Goal: Task Accomplishment & Management: Manage account settings

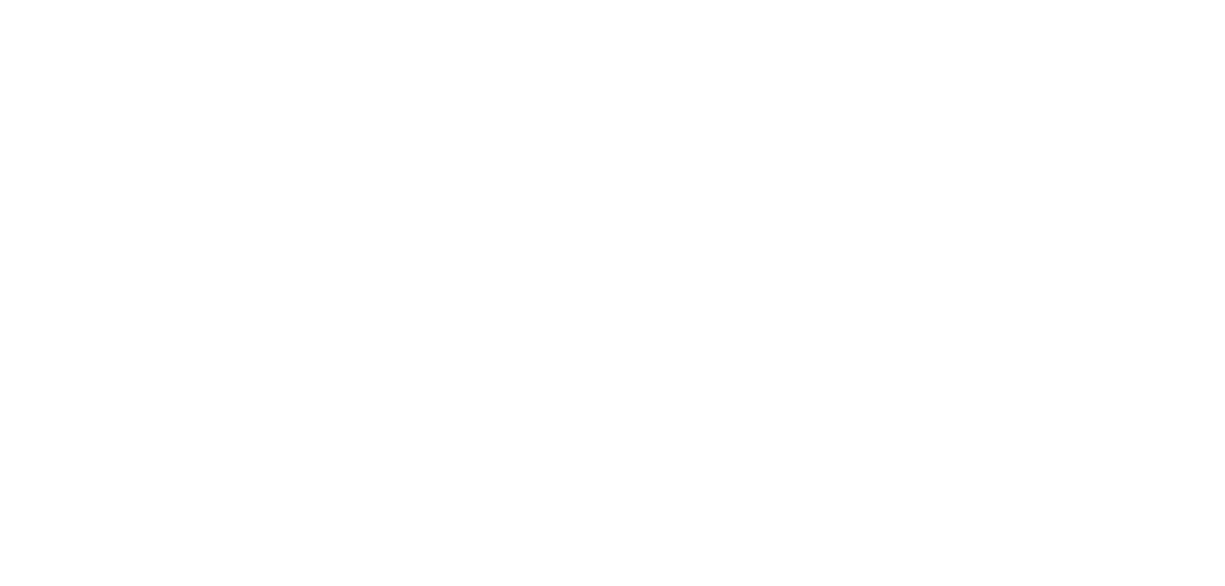
select select "thistoyear"
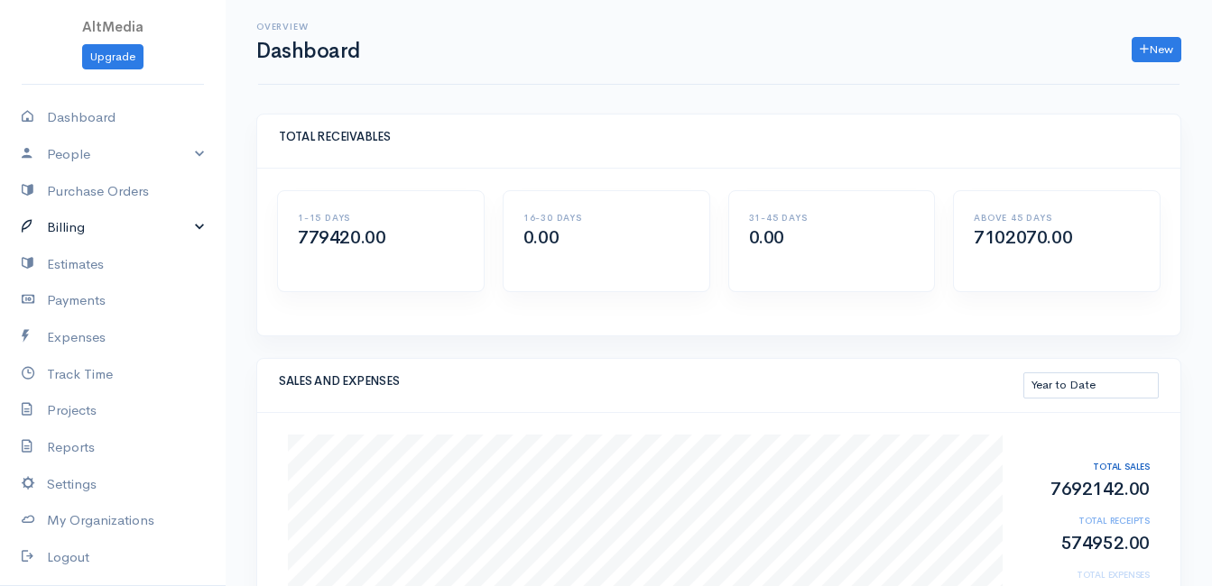
click at [79, 217] on link "Billing" at bounding box center [113, 227] width 226 height 37
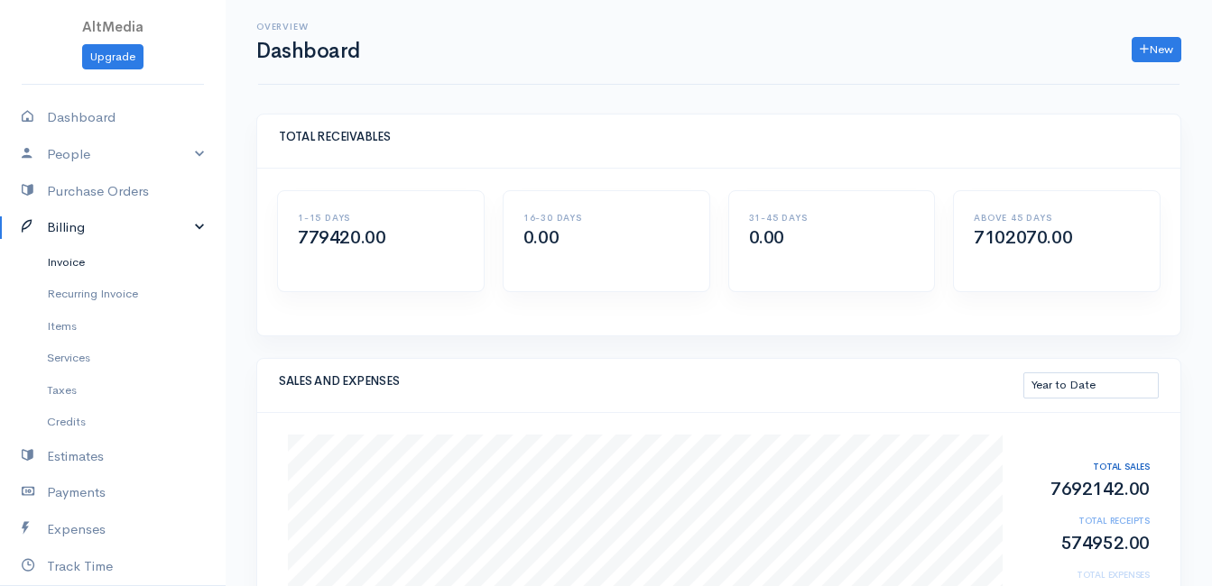
click at [81, 261] on link "Invoice" at bounding box center [113, 262] width 226 height 32
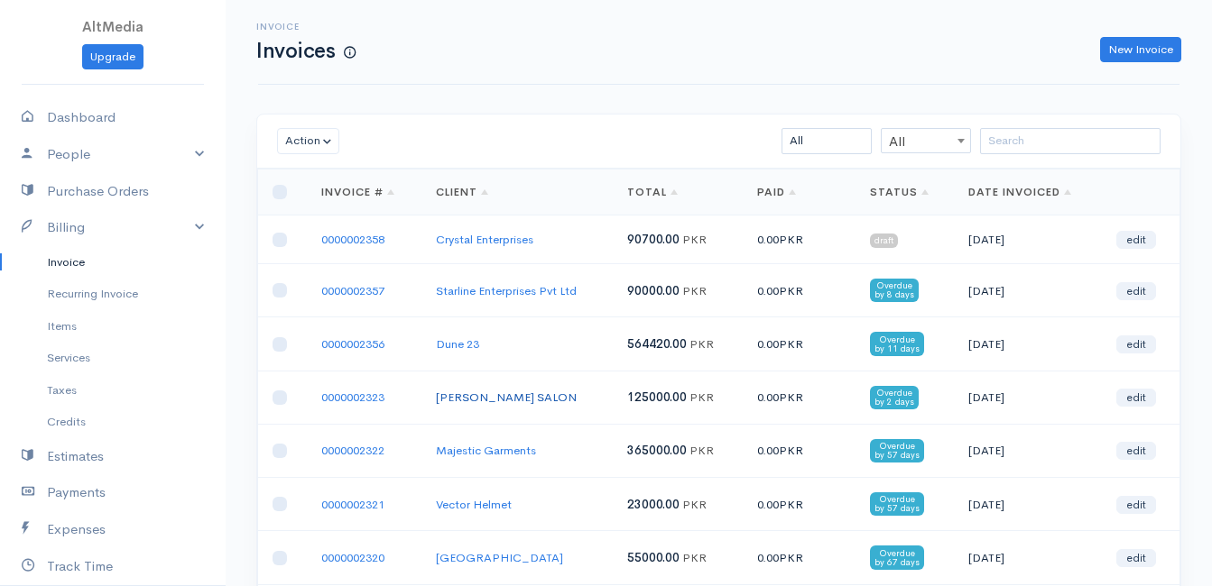
click at [532, 392] on link "MUBASHIR KHAN SALON" at bounding box center [506, 397] width 141 height 15
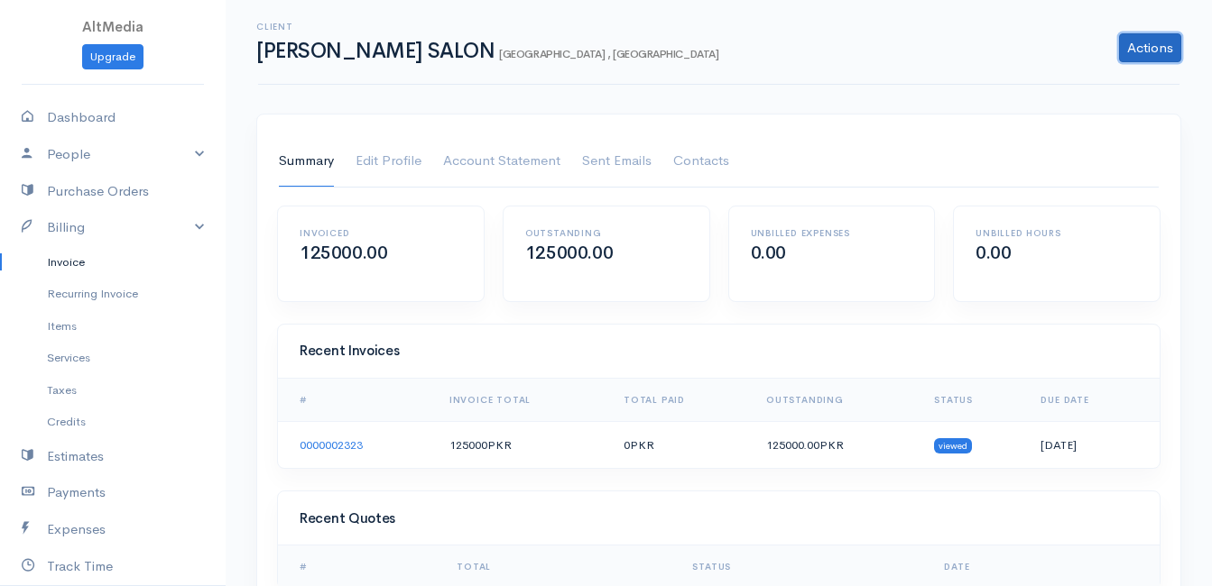
click at [1144, 45] on link "Actions" at bounding box center [1150, 47] width 62 height 29
click at [88, 256] on link "Invoice" at bounding box center [113, 262] width 226 height 32
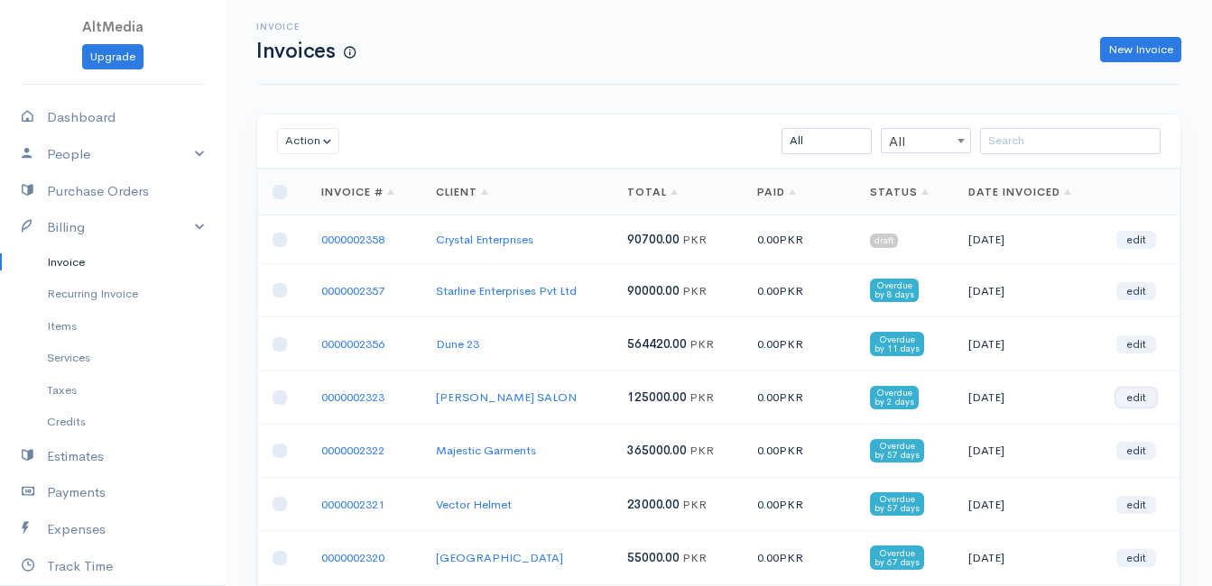
click at [1132, 398] on link "edit" at bounding box center [1136, 398] width 40 height 18
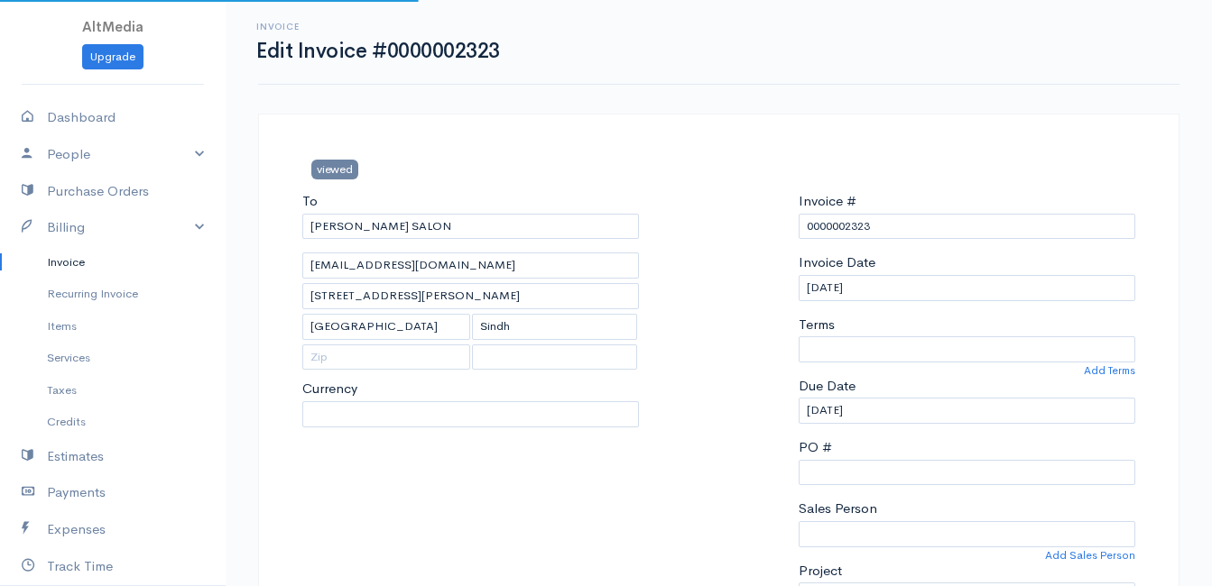
select select
select select "Pakistan"
select select "PKR"
select select "30"
